Goal: Task Accomplishment & Management: Use online tool/utility

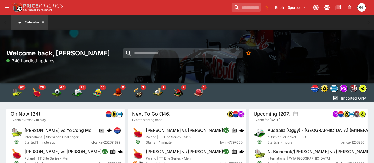
click at [7, 6] on icon "open drawer" at bounding box center [7, 7] width 6 height 6
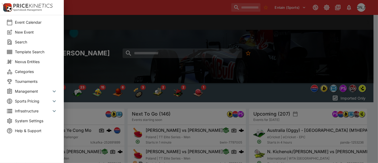
click at [39, 109] on span "Infrastructure" at bounding box center [33, 111] width 36 height 6
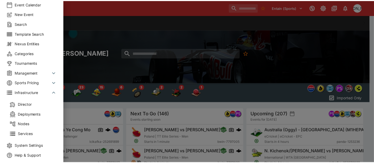
scroll to position [23, 0]
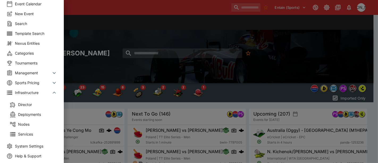
click at [35, 71] on span "Management" at bounding box center [33, 73] width 36 height 6
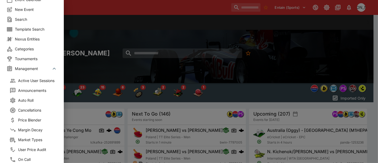
click at [32, 100] on span "Auto Roll" at bounding box center [39, 100] width 43 height 6
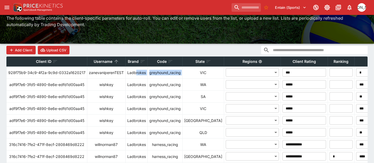
drag, startPoint x: 187, startPoint y: 73, endPoint x: 132, endPoint y: 73, distance: 55.1
click at [134, 74] on tr "**********" at bounding box center [346, 73] width 679 height 12
click at [141, 49] on div "Add Client Upload CSV" at bounding box center [186, 50] width 361 height 13
